Goal: Obtain resource: Download file/media

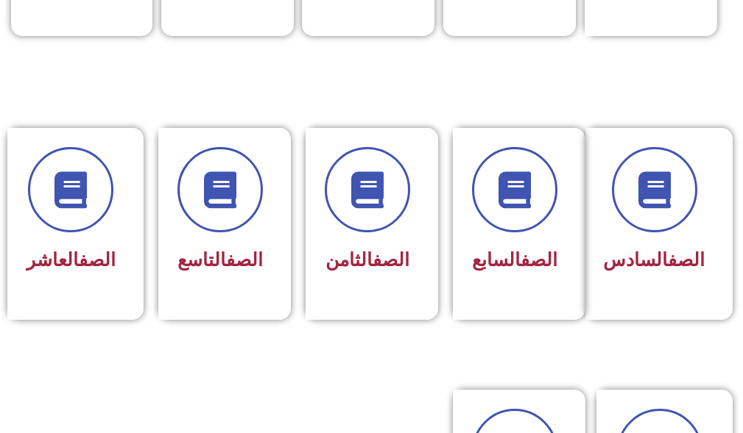
scroll to position [662, 0]
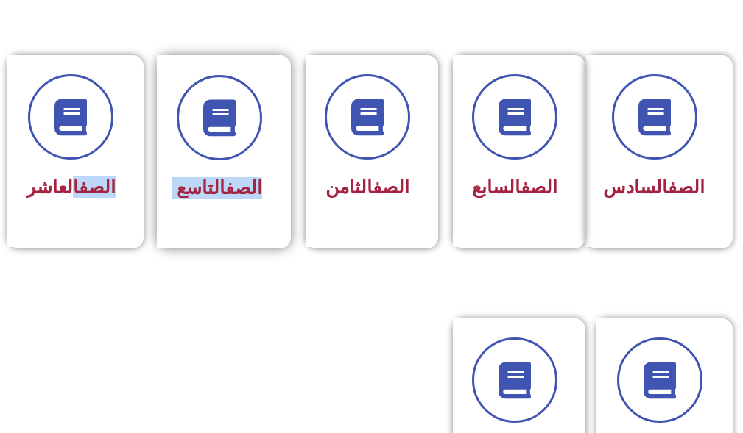
drag, startPoint x: 66, startPoint y: 169, endPoint x: 258, endPoint y: 180, distance: 192.4
click at [258, 180] on div "الصف السادس الصف السابع الصف الثامن الصف التاسع الصف العاشر" at bounding box center [372, 152] width 736 height 194
click at [258, 180] on h3 "الصف التاسع" at bounding box center [219, 188] width 85 height 22
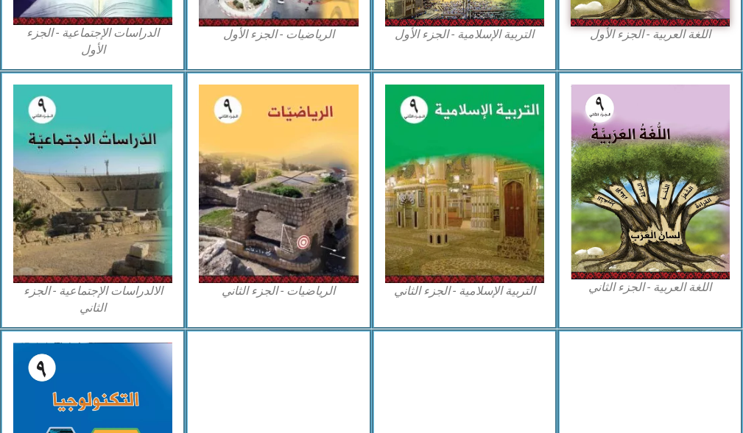
scroll to position [736, 0]
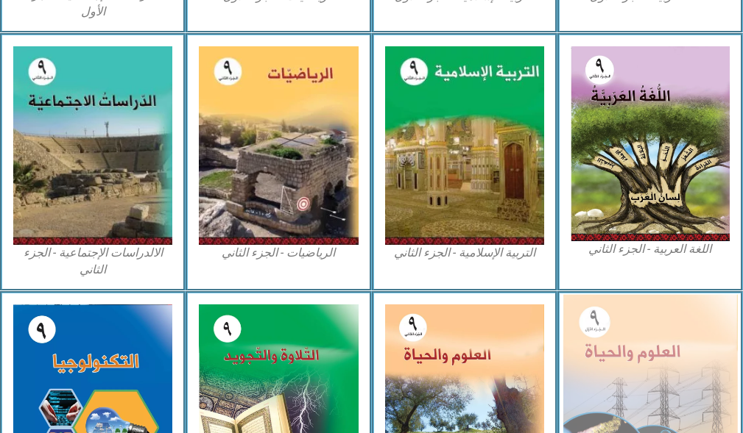
click at [625, 327] on img at bounding box center [649, 403] width 175 height 216
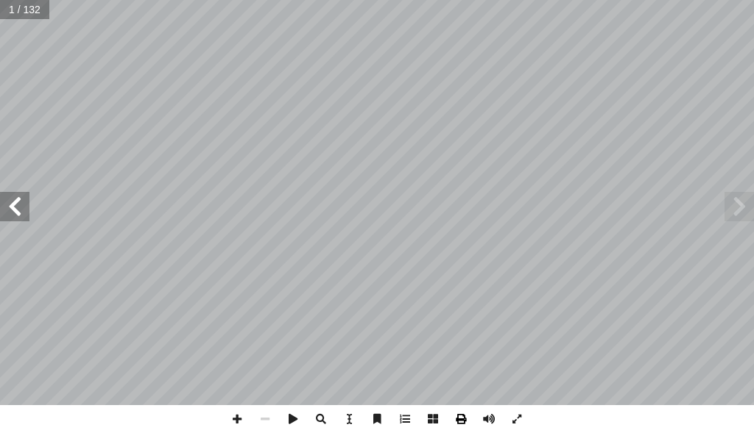
click at [462, 420] on span at bounding box center [461, 420] width 28 height 28
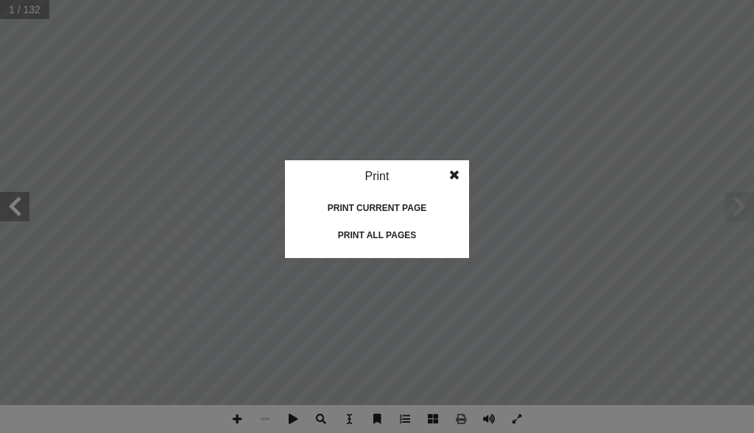
click at [356, 227] on div "Print all pages" at bounding box center [376, 236] width 147 height 24
